Goal: Communication & Community: Answer question/provide support

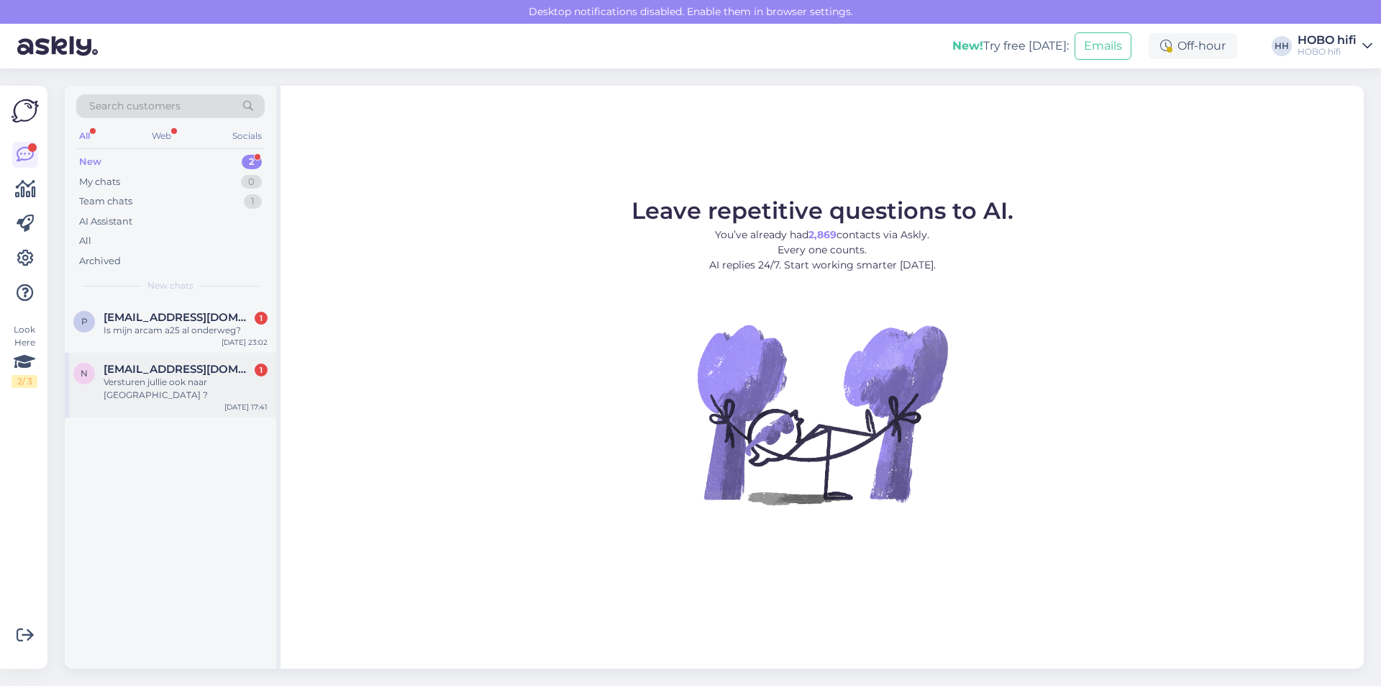
drag, startPoint x: 117, startPoint y: 366, endPoint x: 192, endPoint y: 386, distance: 77.3
click at [117, 365] on span "[EMAIL_ADDRESS][DOMAIN_NAME]" at bounding box center [179, 369] width 150 height 13
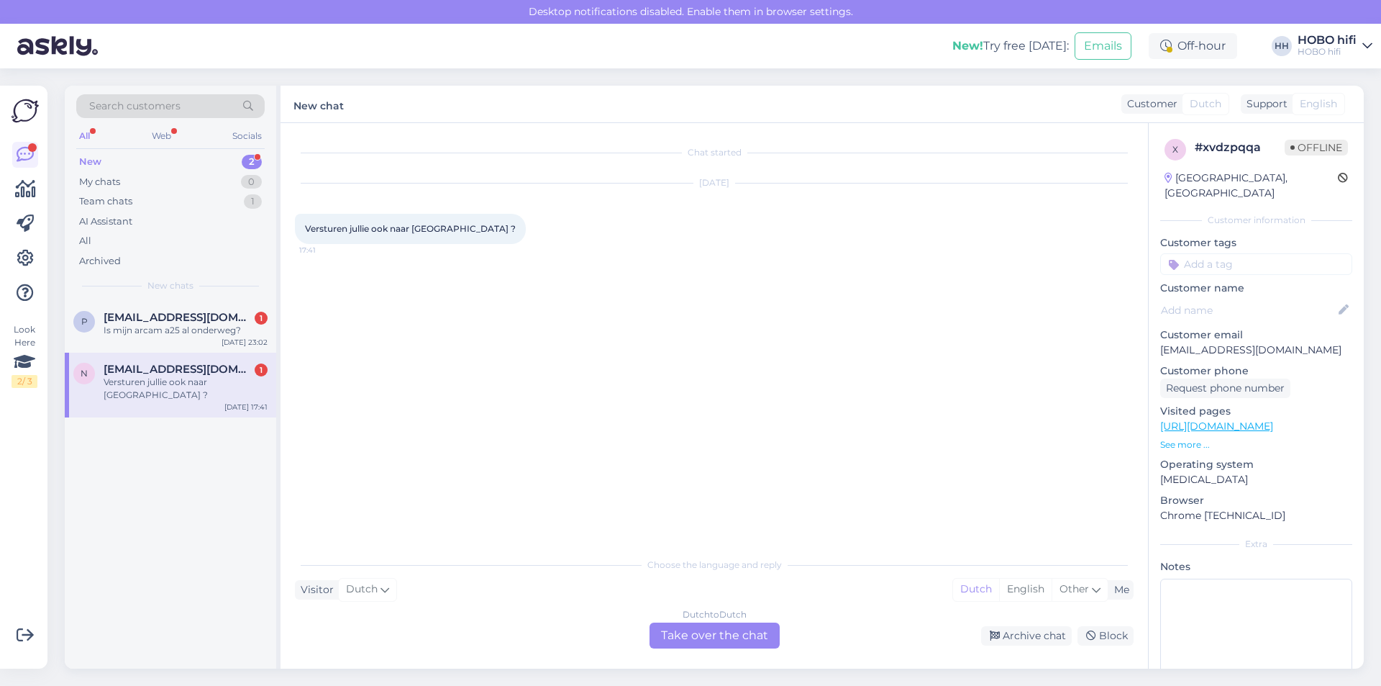
click at [670, 645] on div "Dutch to Dutch Take over the chat" at bounding box center [715, 635] width 130 height 26
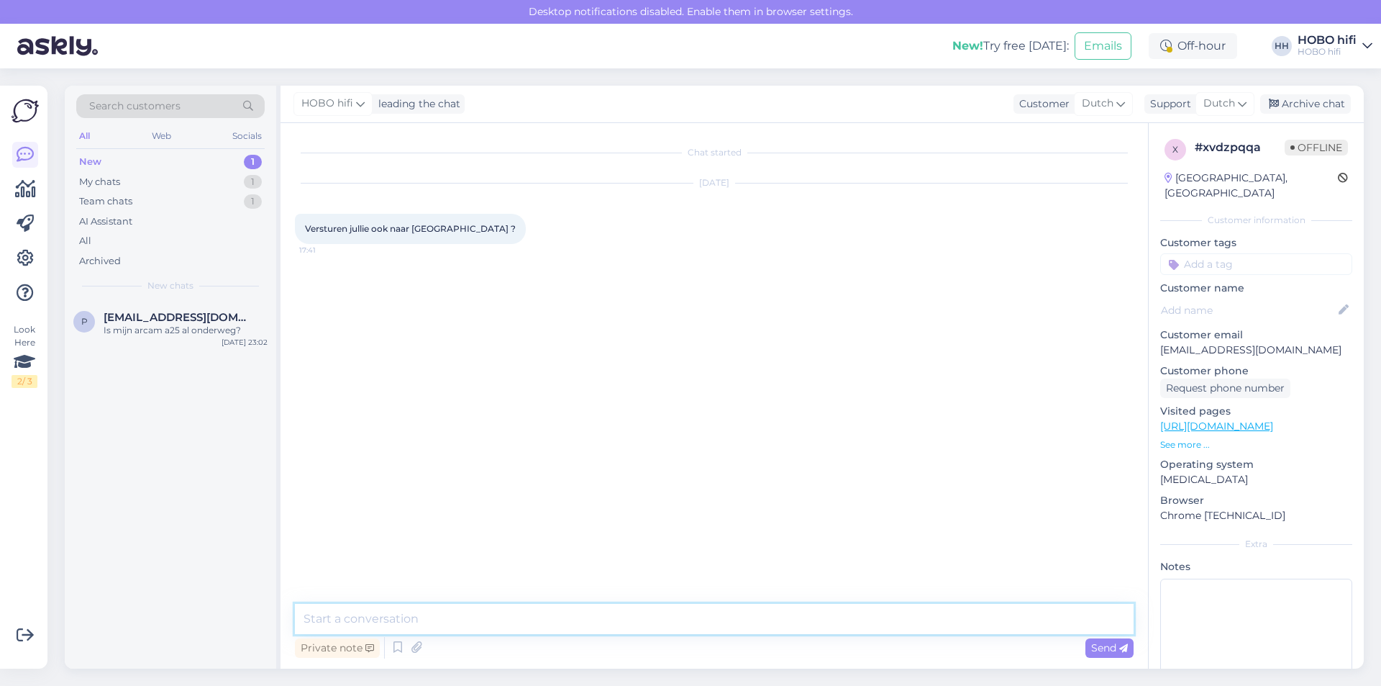
click at [329, 612] on textarea at bounding box center [714, 619] width 839 height 30
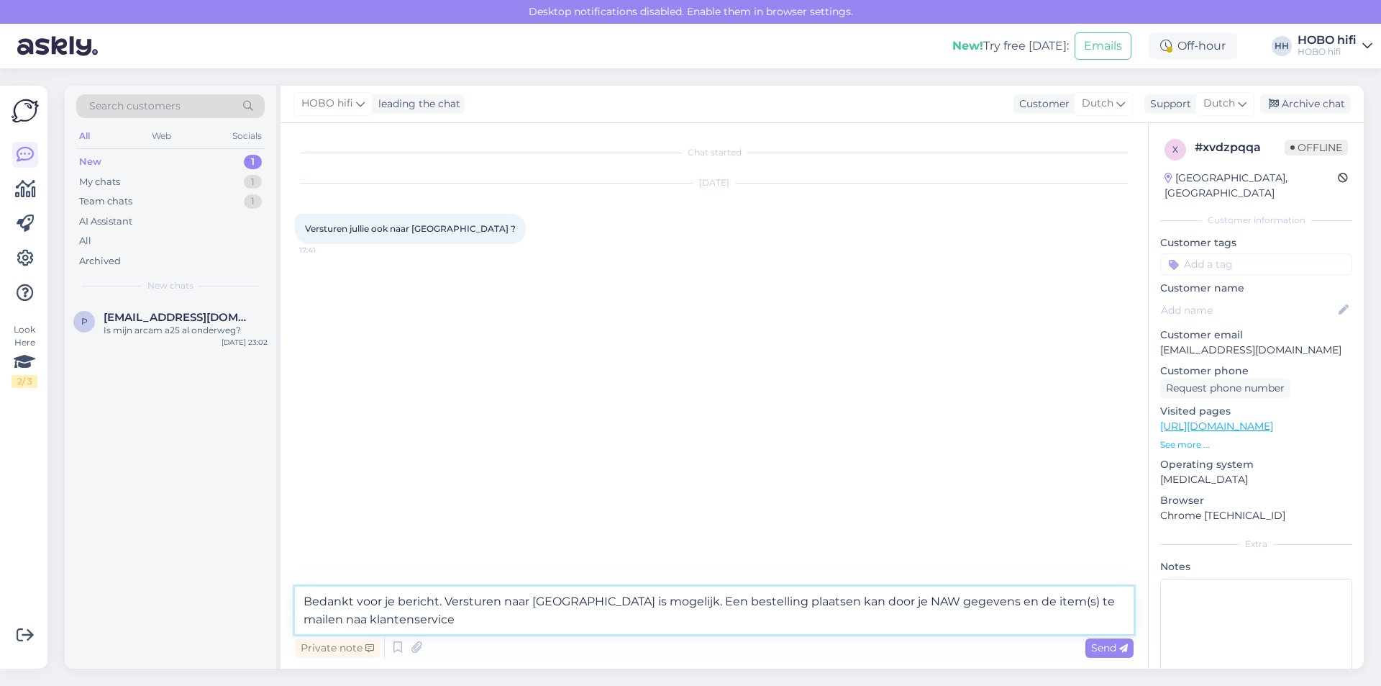
click at [639, 601] on textarea "Bedankt voor je bericht. Versturen naar [GEOGRAPHIC_DATA] is mogelijk. Een best…" at bounding box center [714, 609] width 839 height 47
click at [519, 611] on textarea "Bedankt voor je bericht. Versturen naar [GEOGRAPHIC_DATA] is mogelijk. Het gewi…" at bounding box center [714, 609] width 839 height 47
click at [668, 618] on textarea "Bedankt voor je bericht. Versturen naar [GEOGRAPHIC_DATA] is mogelijk. Het gewi…" at bounding box center [714, 609] width 839 height 47
type textarea "Bedankt voor je bericht. Versturen naar [GEOGRAPHIC_DATA] is mogelijk. Het gewi…"
click at [1100, 645] on span "Send" at bounding box center [1109, 647] width 37 height 13
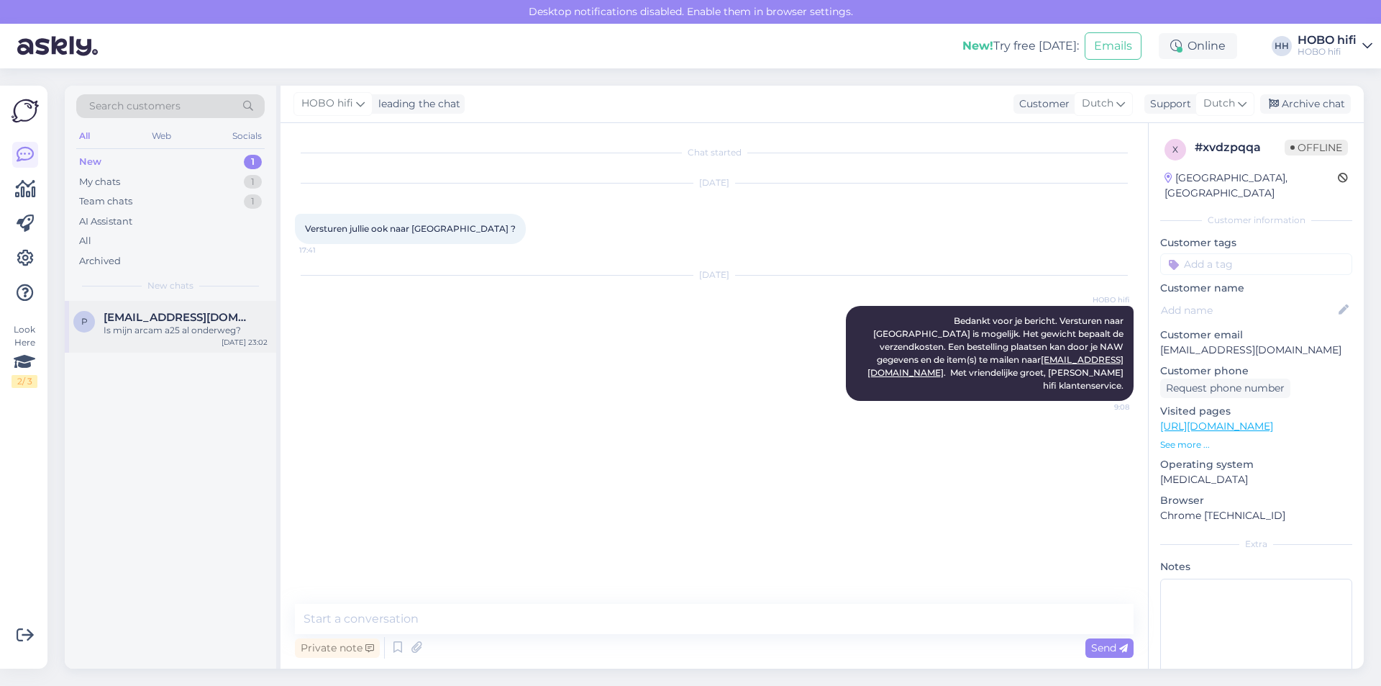
click at [206, 326] on div "Is mijn arcam a25 al onderweg?" at bounding box center [186, 330] width 164 height 13
